Goal: Transaction & Acquisition: Purchase product/service

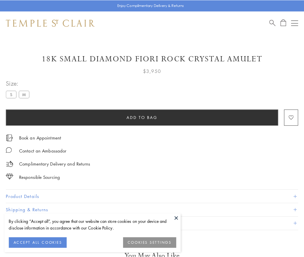
scroll to position [20, 0]
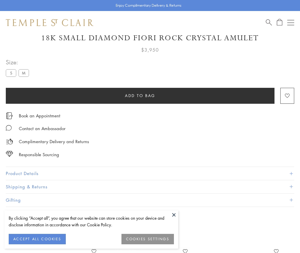
click at [140, 95] on span "Add to bag" at bounding box center [140, 95] width 30 height 6
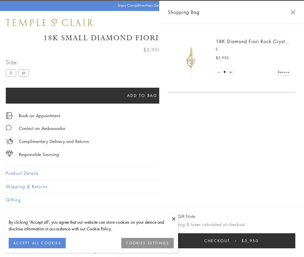
click at [273, 241] on button "Checkout $3,950" at bounding box center [231, 241] width 127 height 15
